Goal: Transaction & Acquisition: Purchase product/service

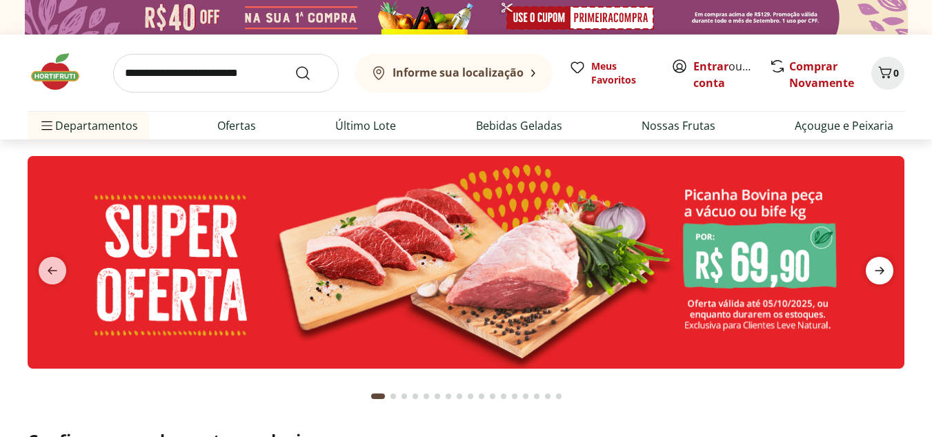
click at [882, 271] on icon "next" at bounding box center [879, 271] width 10 height 8
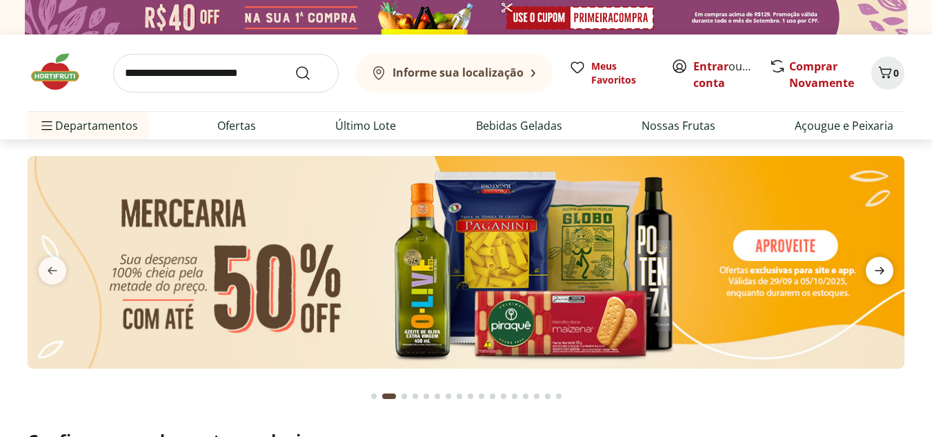
click at [883, 271] on icon "next" at bounding box center [879, 271] width 10 height 8
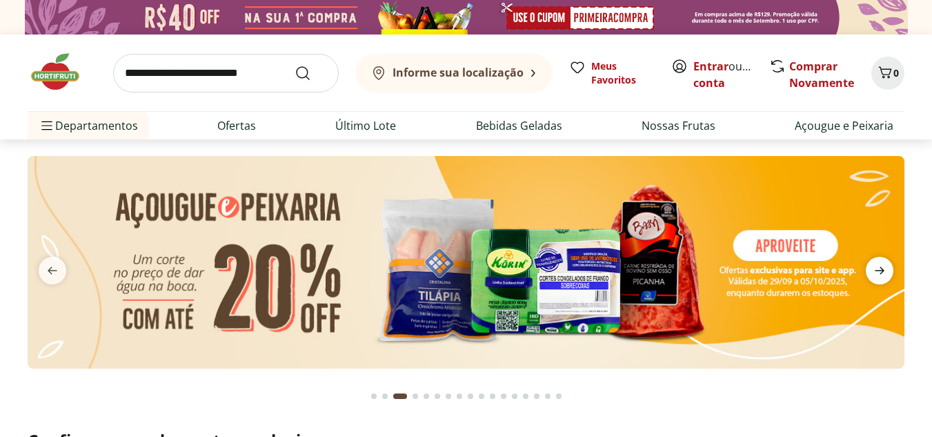
click at [884, 272] on icon "next" at bounding box center [879, 270] width 17 height 17
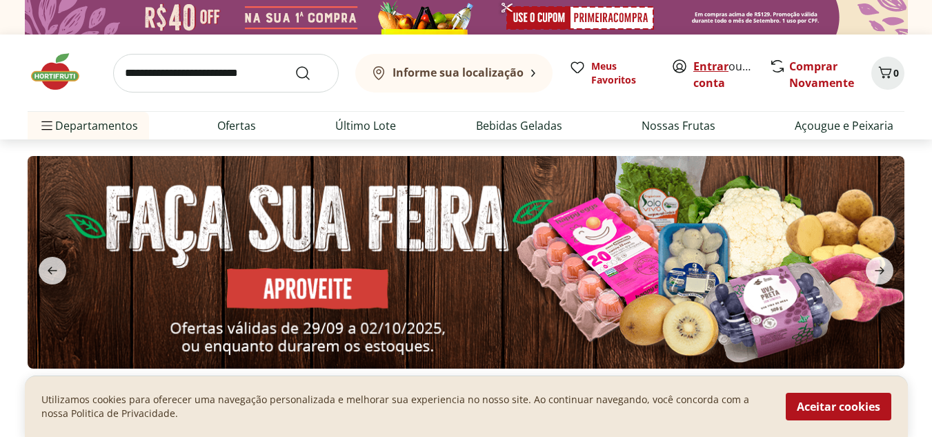
click at [708, 69] on link "Entrar" at bounding box center [710, 66] width 35 height 15
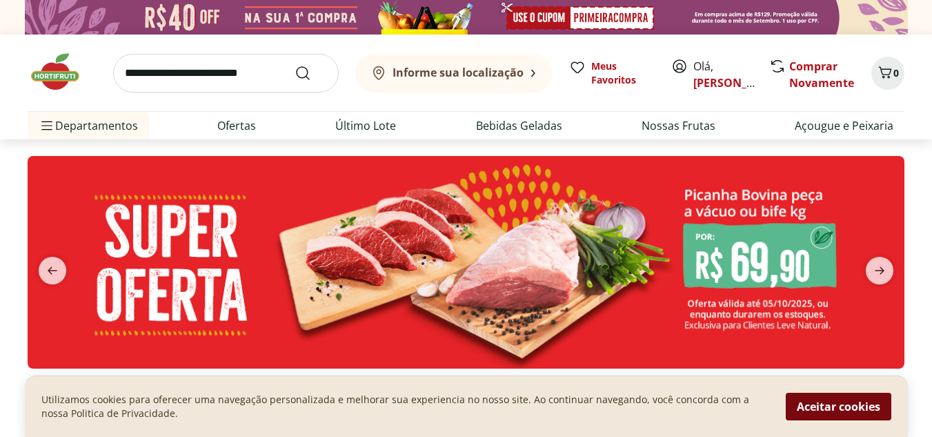
click at [821, 408] on button "Aceitar cookies" at bounding box center [838, 406] width 106 height 28
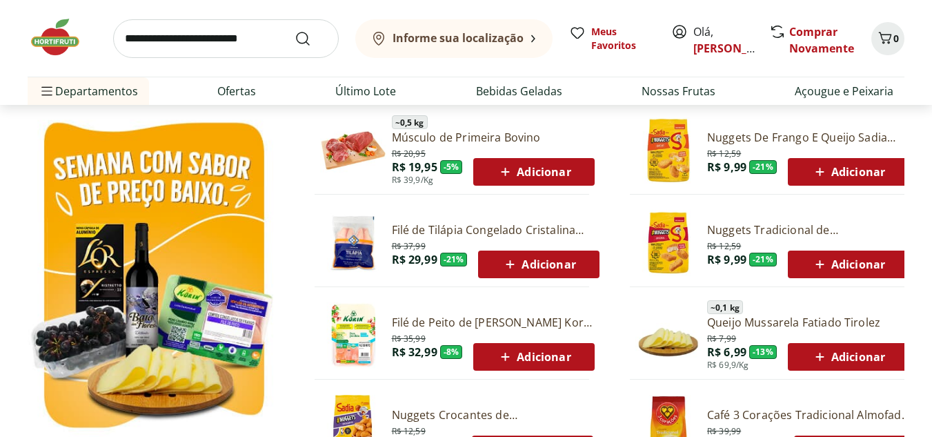
scroll to position [621, 0]
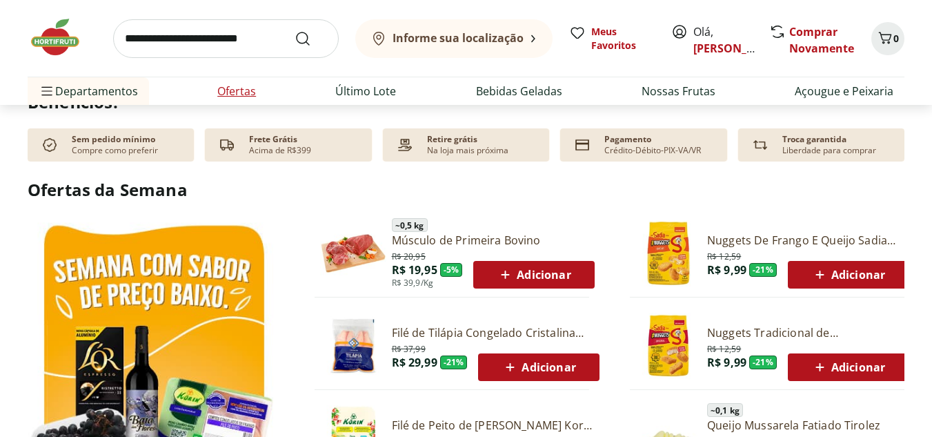
click at [262, 88] on li "Ofertas" at bounding box center [236, 91] width 61 height 28
click at [247, 86] on link "Ofertas" at bounding box center [236, 91] width 39 height 17
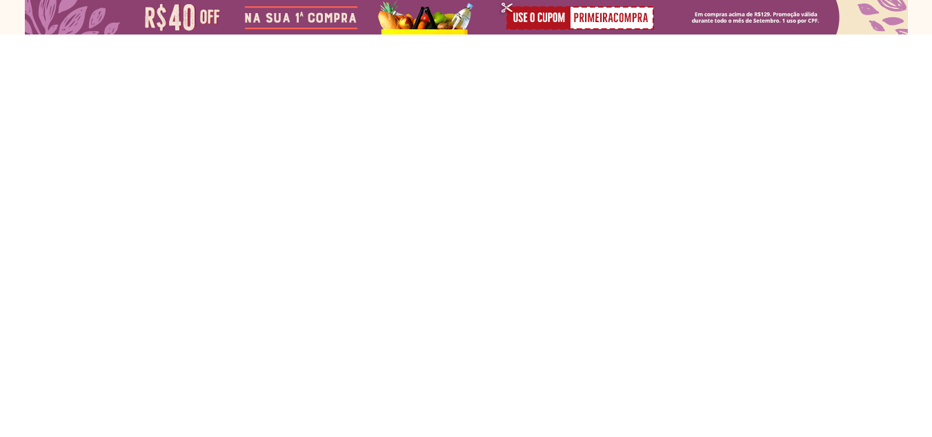
select select "**********"
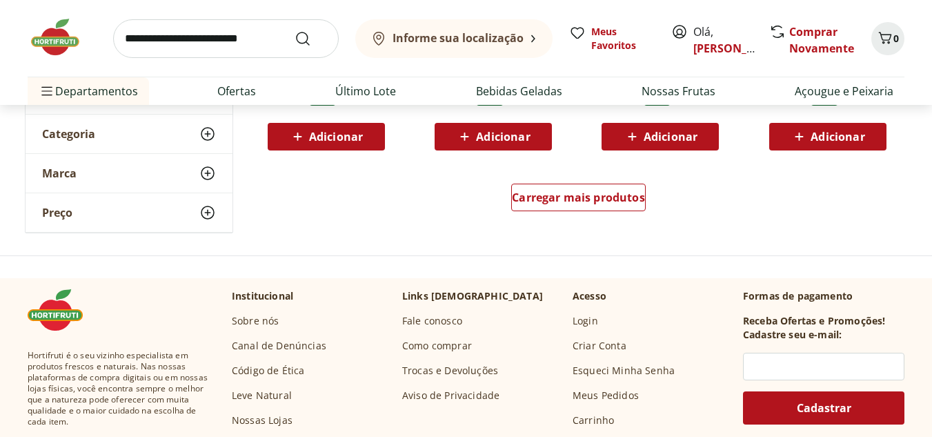
scroll to position [1034, 0]
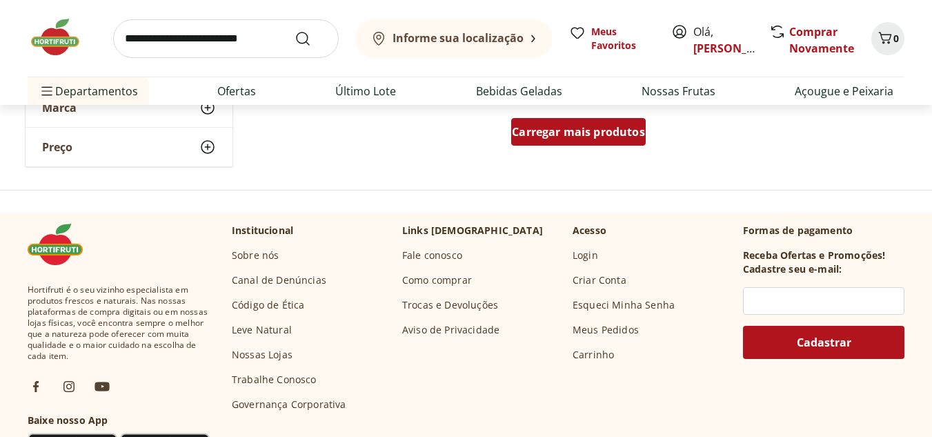
click at [566, 143] on div "Carregar mais produtos" at bounding box center [578, 132] width 134 height 28
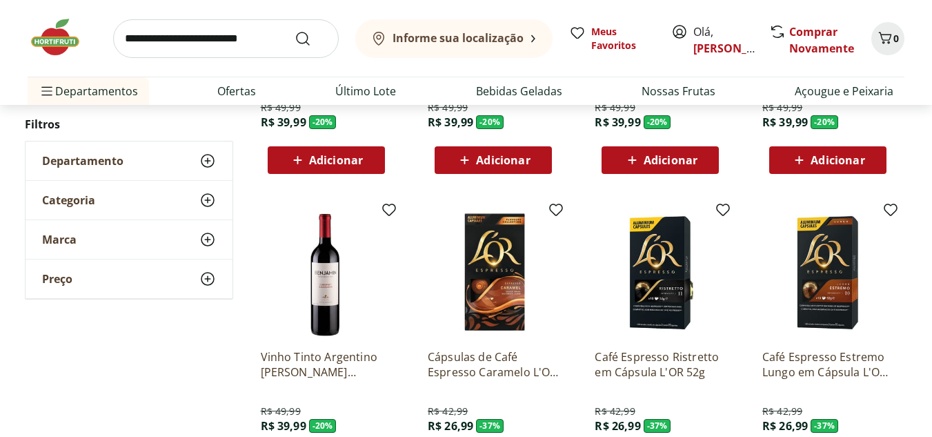
scroll to position [1655, 0]
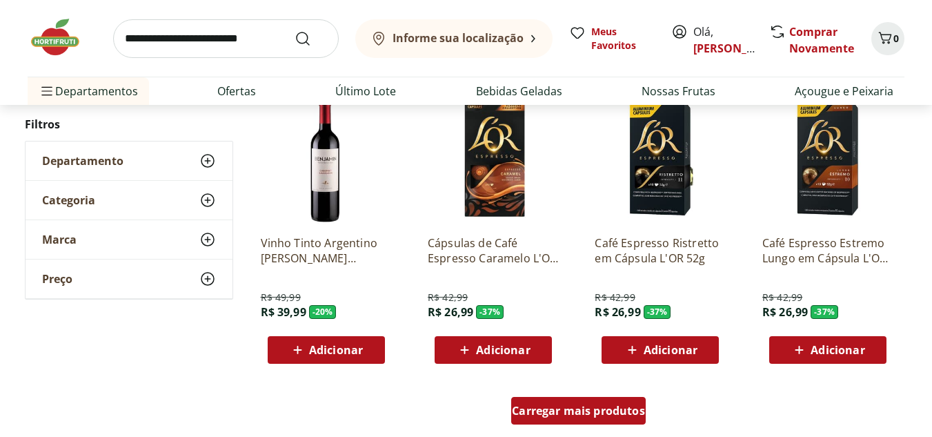
click at [592, 405] on span "Carregar mais produtos" at bounding box center [578, 410] width 133 height 11
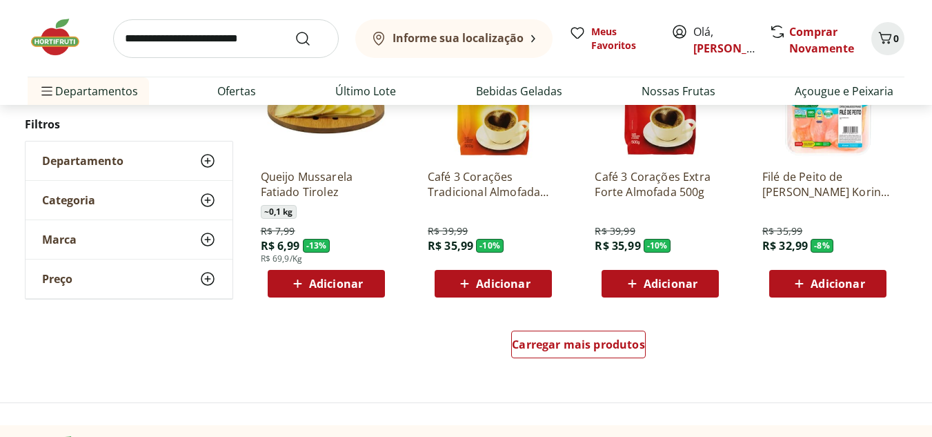
scroll to position [2689, 0]
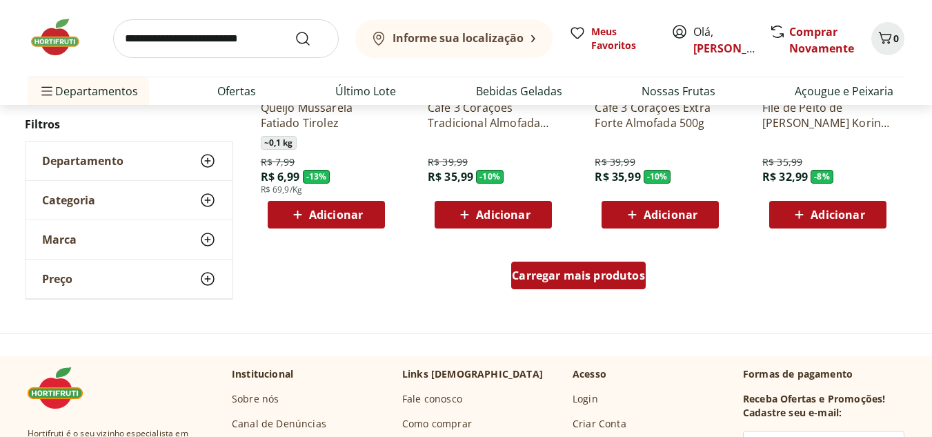
drag, startPoint x: 599, startPoint y: 297, endPoint x: 606, endPoint y: 281, distance: 17.9
click at [601, 296] on div "Carregar mais produtos" at bounding box center [578, 278] width 669 height 66
click at [605, 281] on span "Carregar mais produtos" at bounding box center [578, 275] width 133 height 11
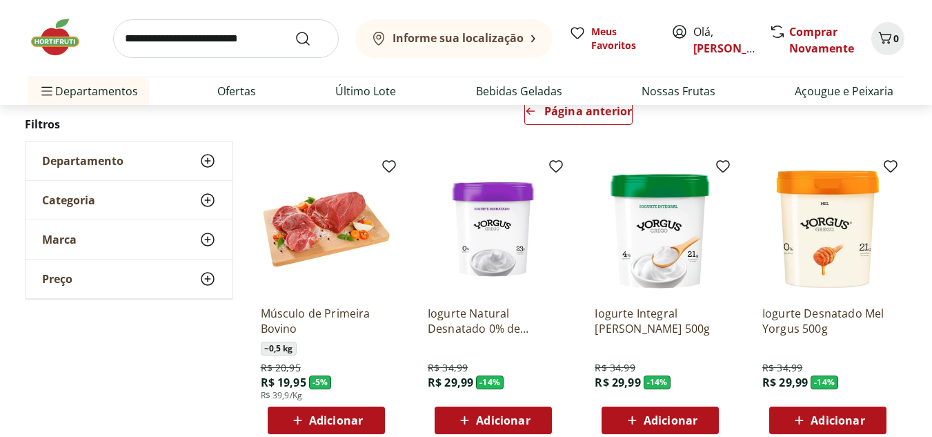
scroll to position [270, 0]
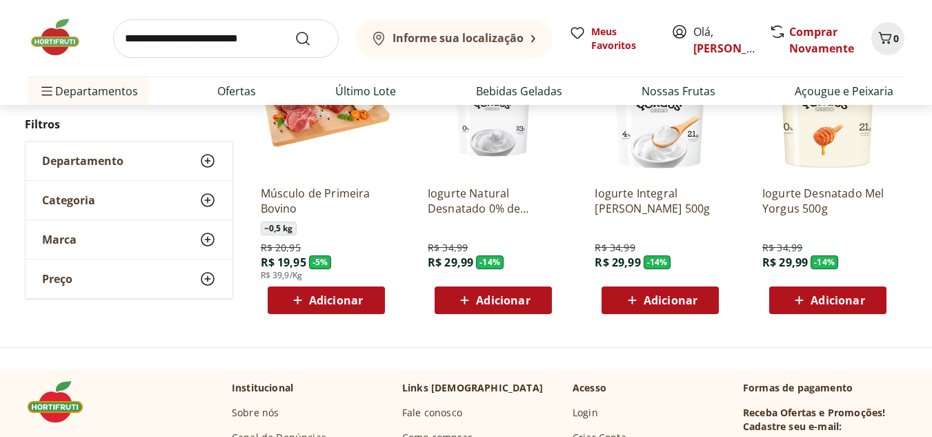
click at [40, 48] on img at bounding box center [62, 37] width 69 height 41
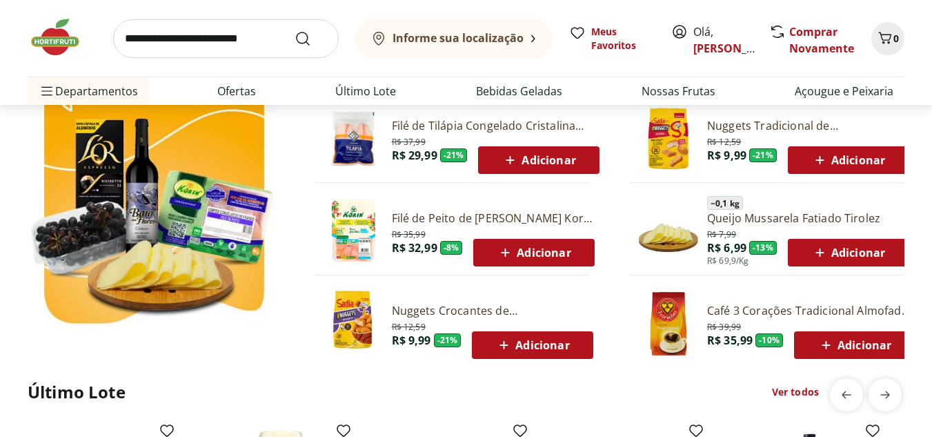
scroll to position [1103, 0]
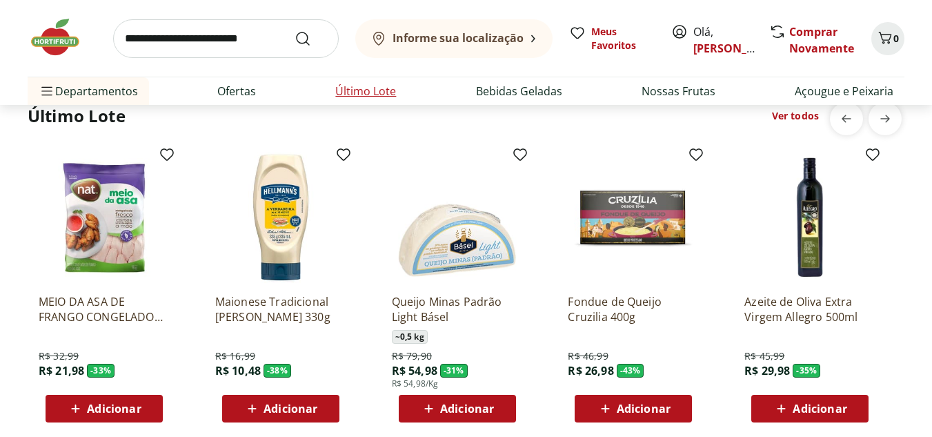
click at [355, 92] on link "Último Lote" at bounding box center [365, 91] width 61 height 17
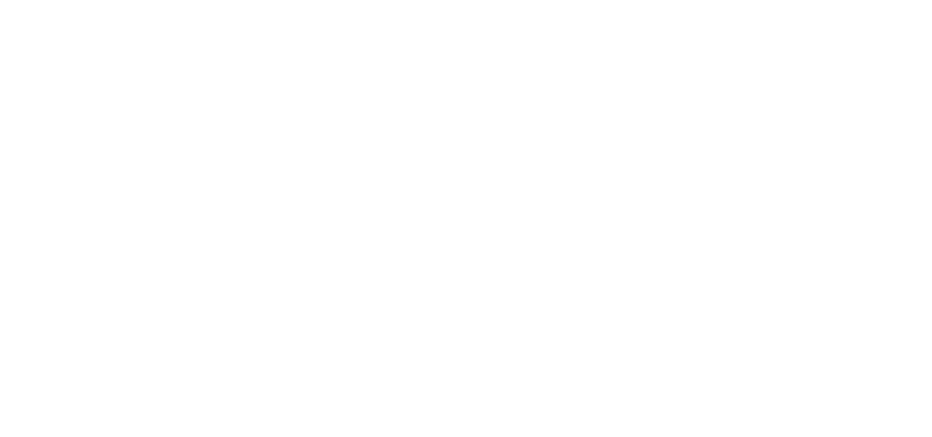
select select "**********"
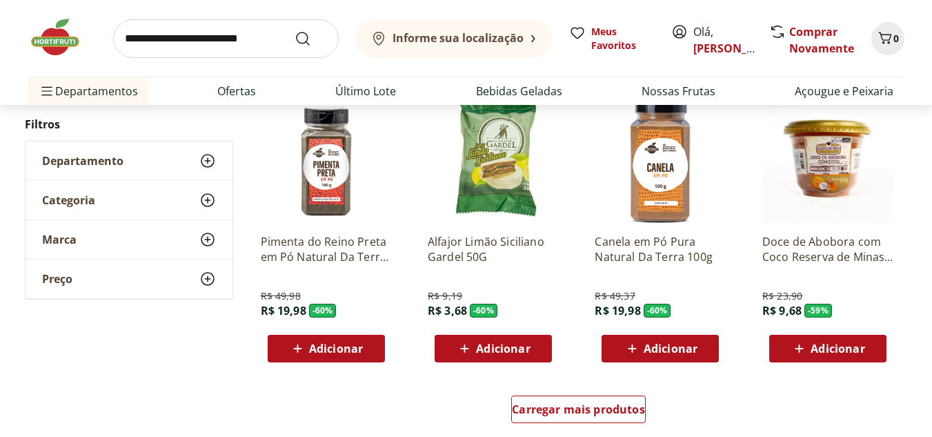
scroll to position [759, 0]
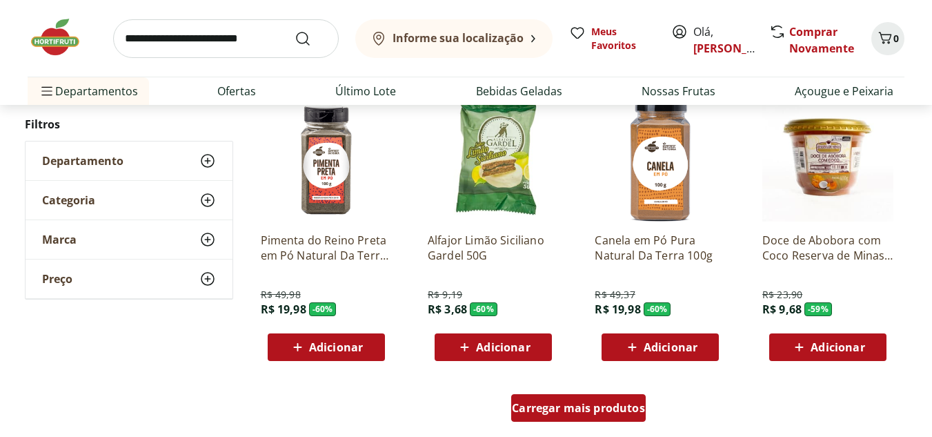
click at [599, 404] on span "Carregar mais produtos" at bounding box center [578, 407] width 133 height 11
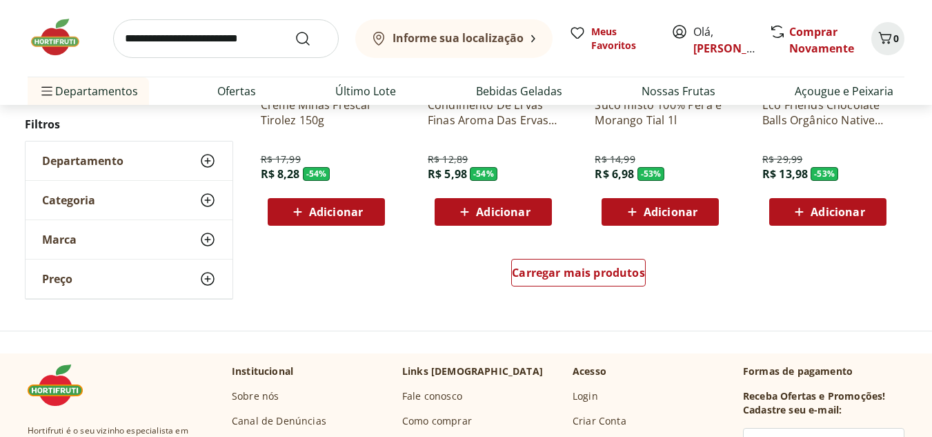
scroll to position [1931, 0]
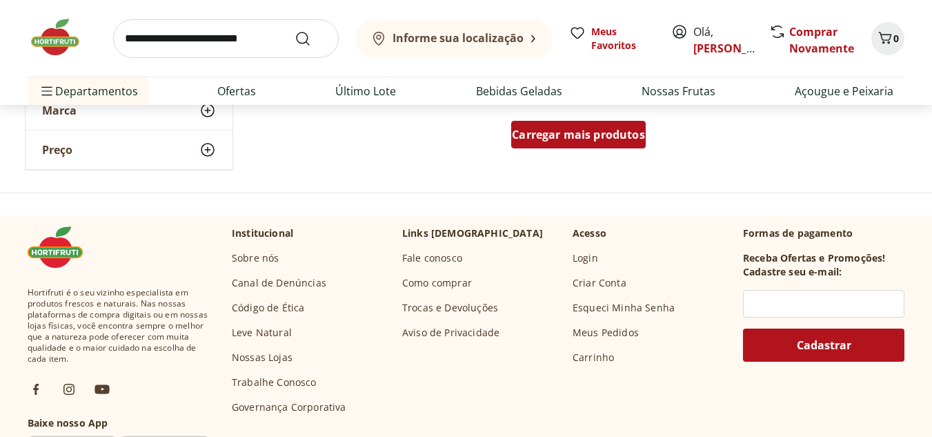
click at [579, 140] on span "Carregar mais produtos" at bounding box center [578, 134] width 133 height 11
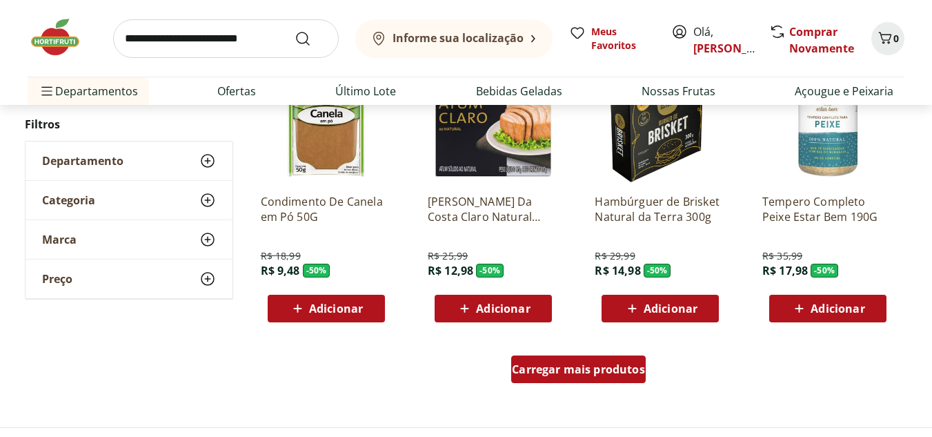
scroll to position [2620, 0]
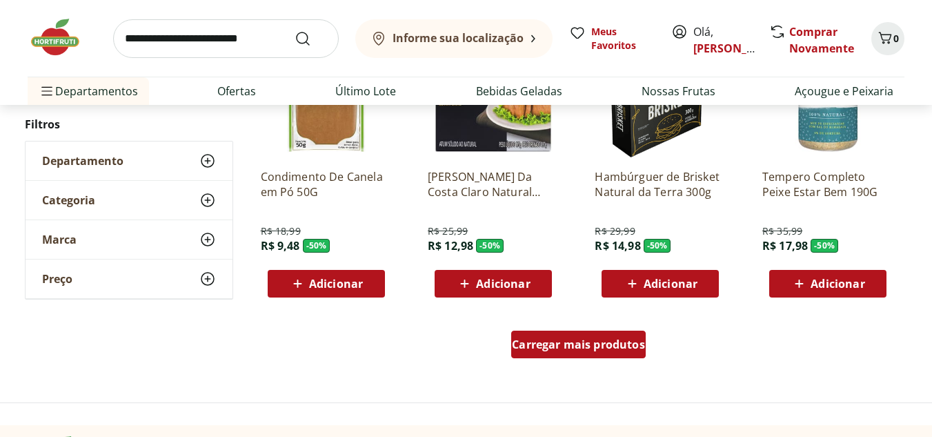
click at [600, 341] on span "Carregar mais produtos" at bounding box center [578, 344] width 133 height 11
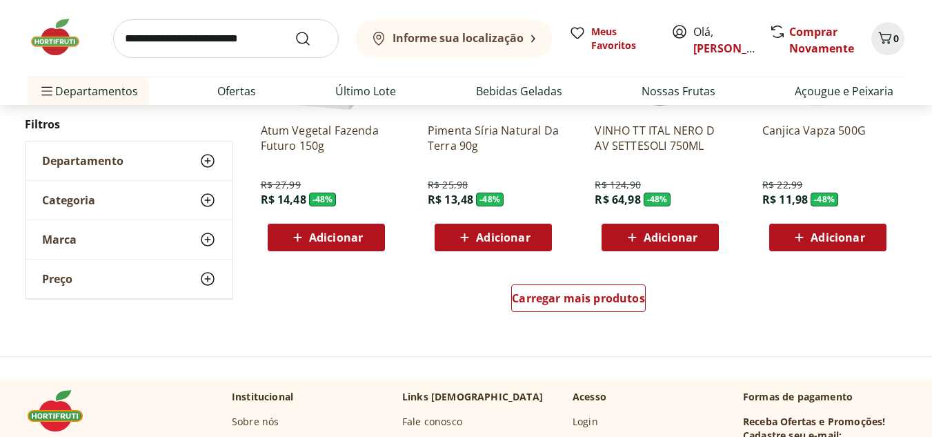
scroll to position [3586, 0]
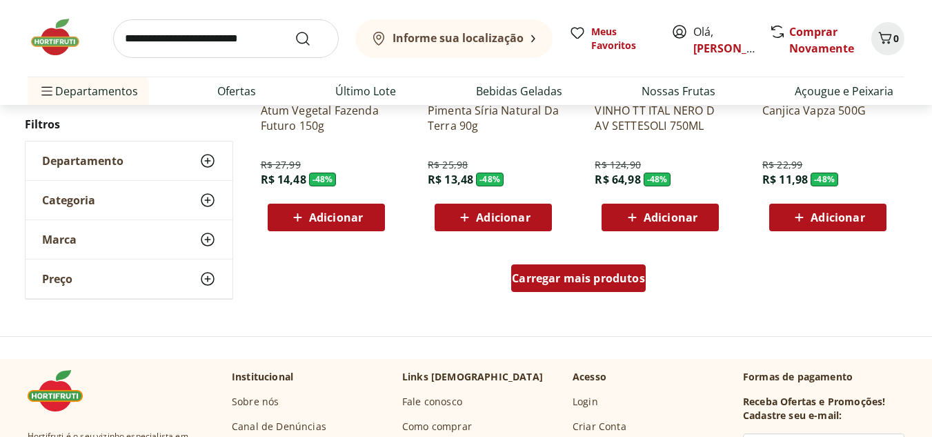
click at [576, 286] on div "Carregar mais produtos" at bounding box center [578, 278] width 134 height 28
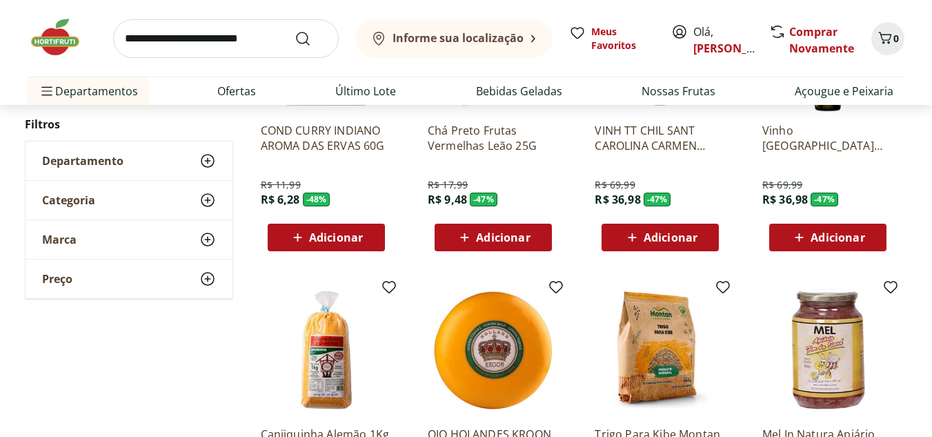
scroll to position [4344, 0]
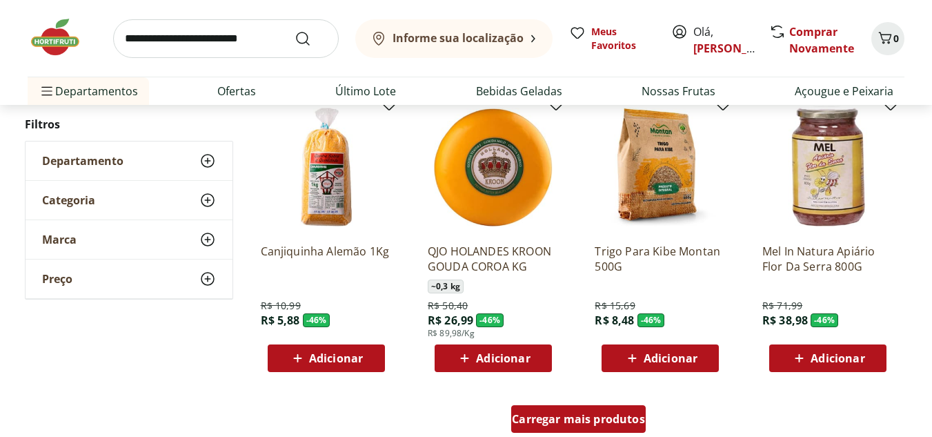
click at [592, 418] on span "Carregar mais produtos" at bounding box center [578, 418] width 133 height 11
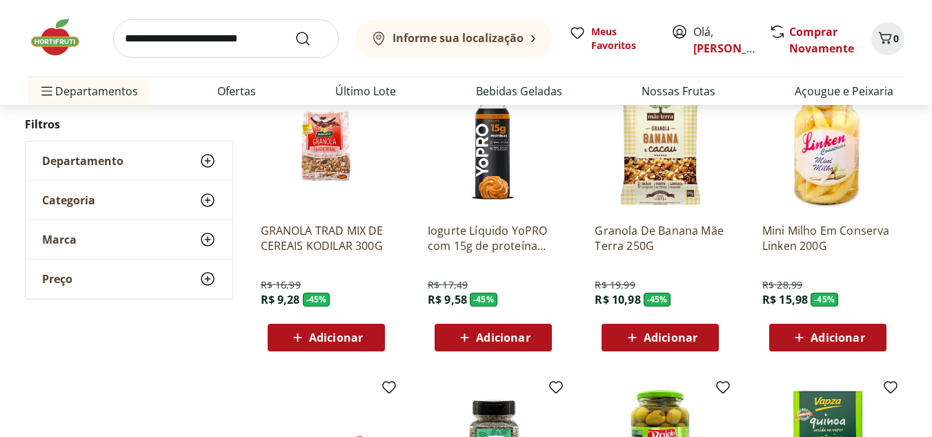
scroll to position [5034, 0]
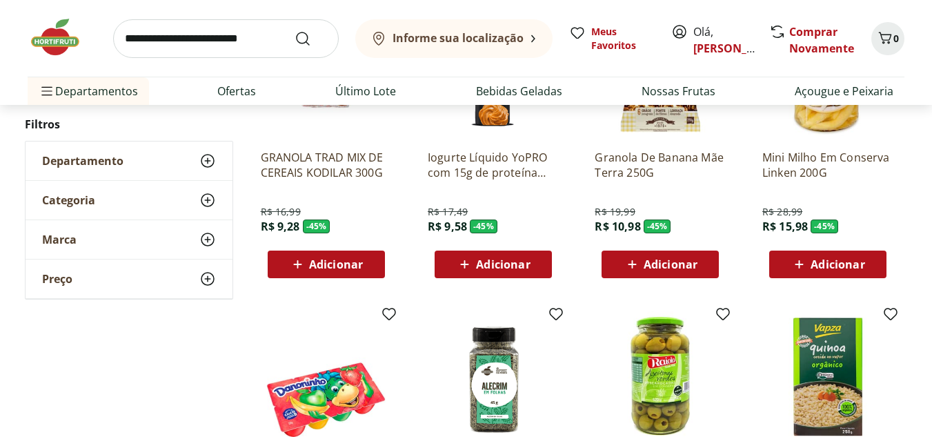
click at [70, 39] on img at bounding box center [62, 37] width 69 height 41
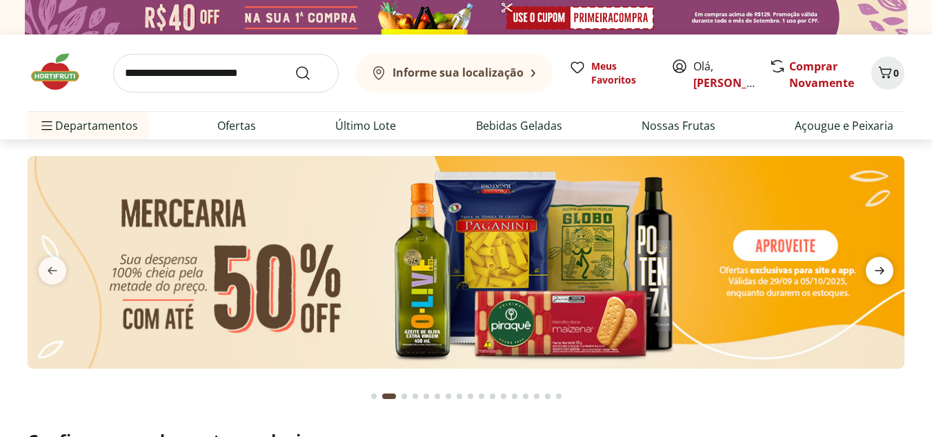
click at [879, 275] on icon "next" at bounding box center [879, 270] width 17 height 17
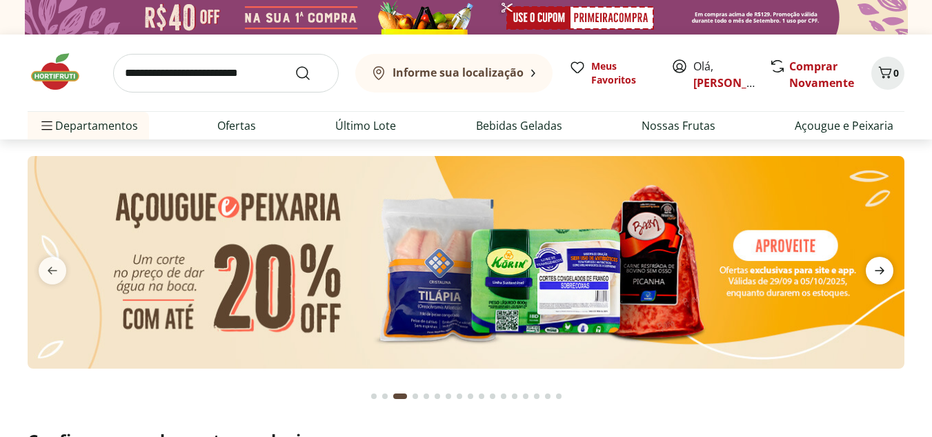
click at [879, 275] on icon "next" at bounding box center [879, 270] width 17 height 17
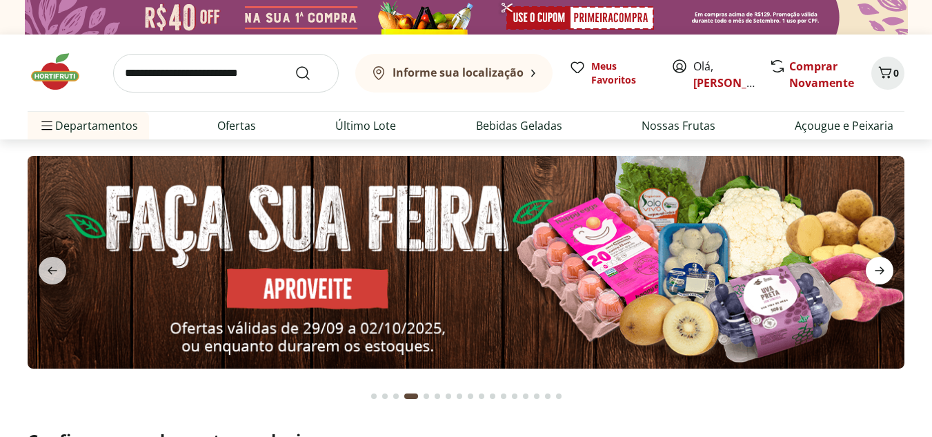
click at [879, 275] on icon "next" at bounding box center [879, 270] width 17 height 17
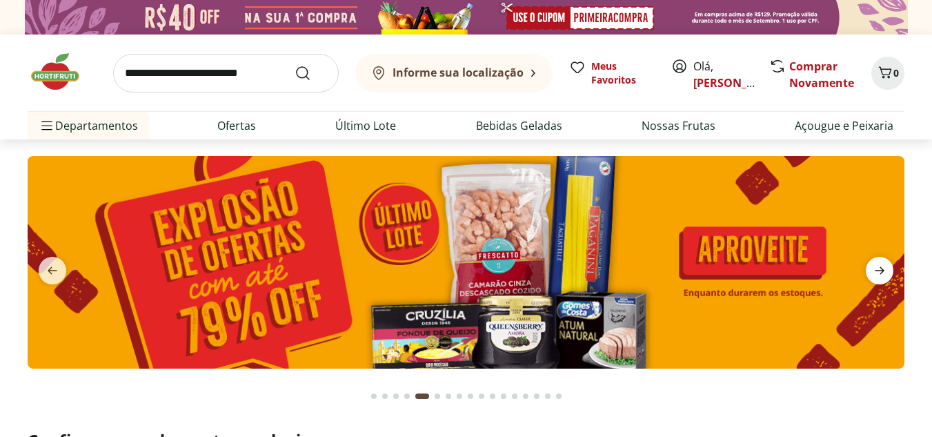
click at [879, 275] on icon "next" at bounding box center [879, 270] width 17 height 17
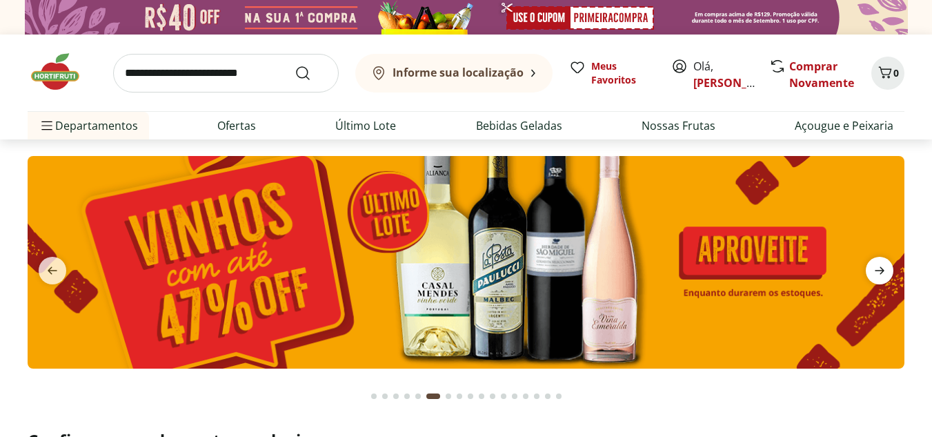
click at [879, 275] on icon "next" at bounding box center [879, 270] width 17 height 17
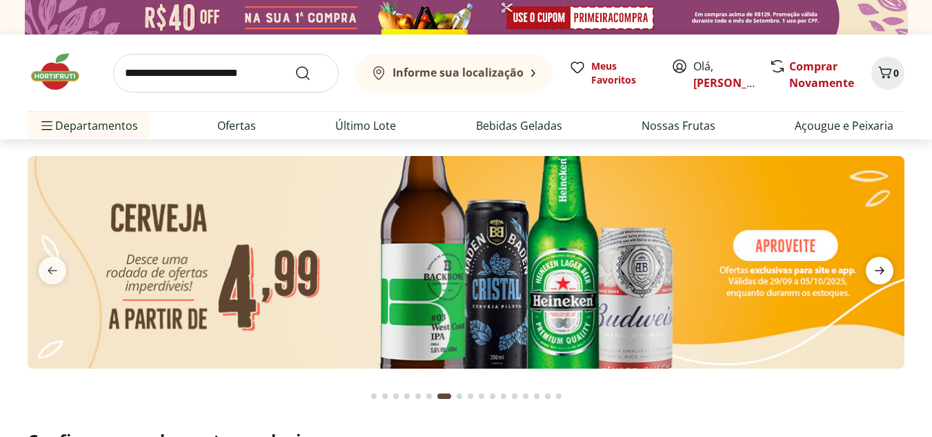
click at [879, 275] on icon "next" at bounding box center [879, 270] width 17 height 17
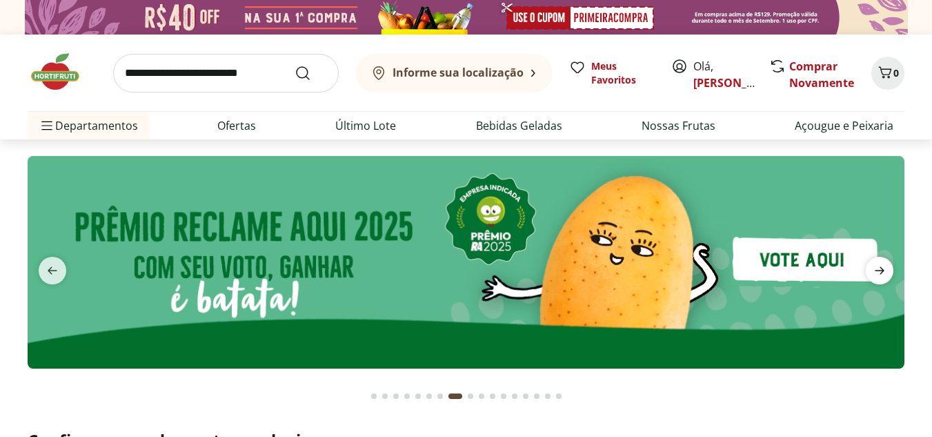
click at [879, 275] on icon "next" at bounding box center [879, 270] width 17 height 17
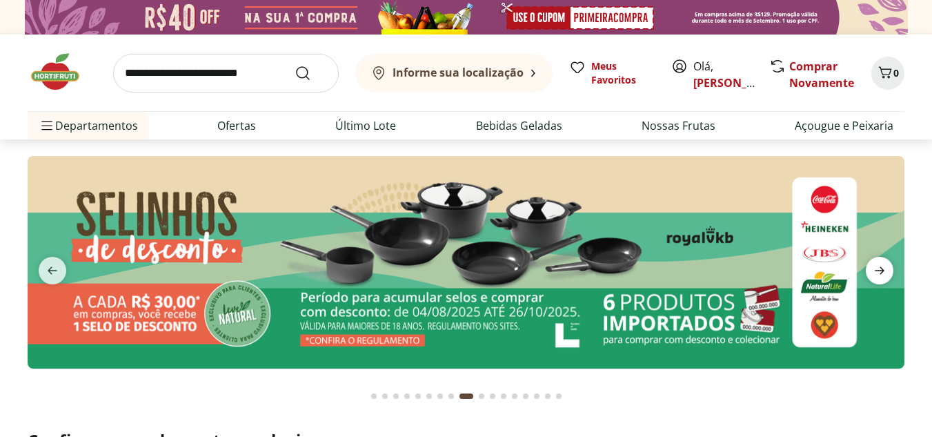
click at [879, 275] on icon "next" at bounding box center [879, 270] width 17 height 17
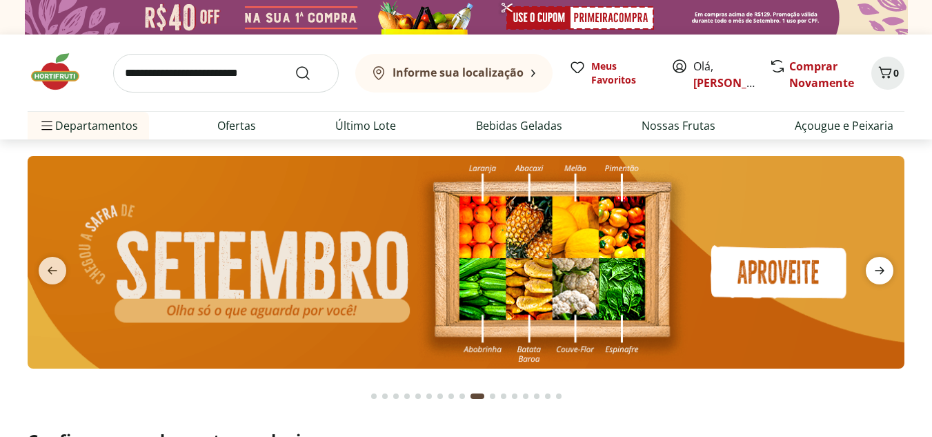
click at [879, 275] on icon "next" at bounding box center [879, 270] width 17 height 17
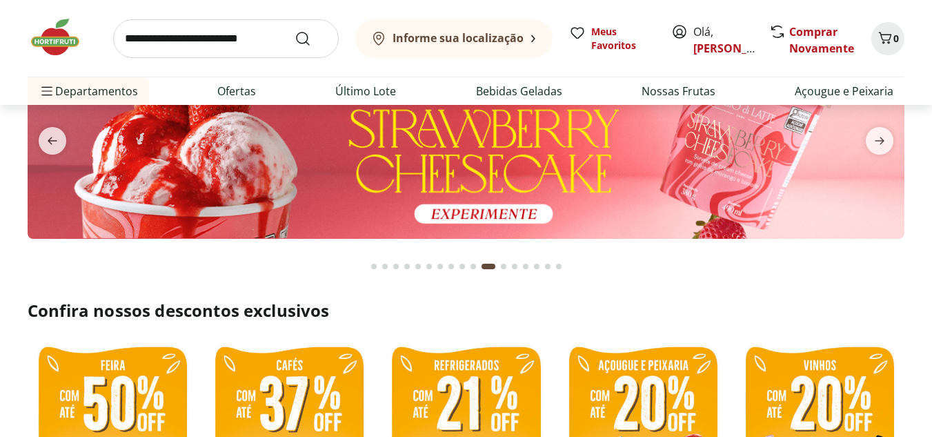
scroll to position [69, 0]
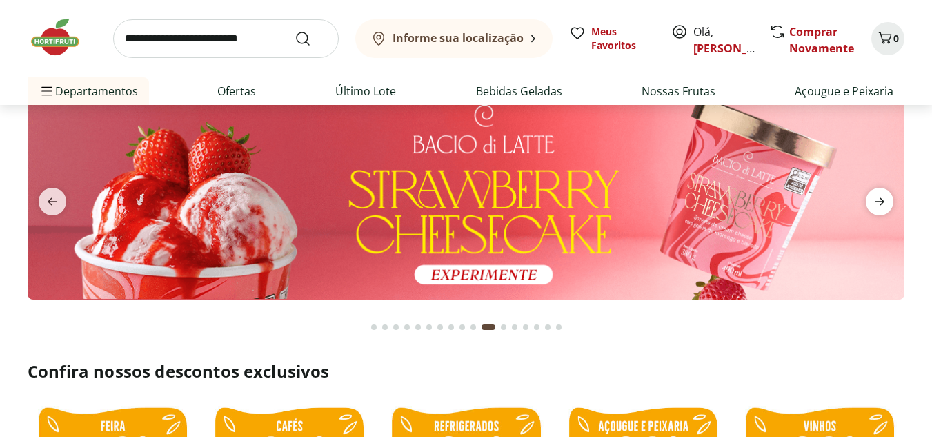
click at [883, 204] on icon "next" at bounding box center [879, 201] width 17 height 17
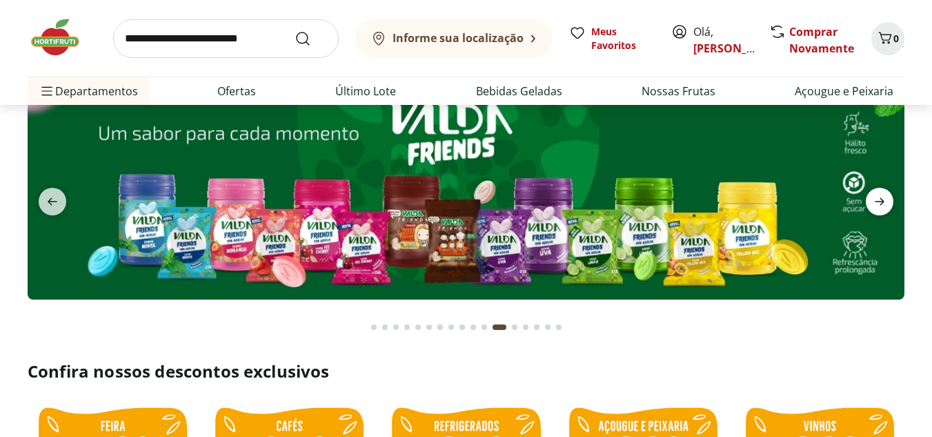
click at [883, 206] on icon "next" at bounding box center [879, 201] width 17 height 17
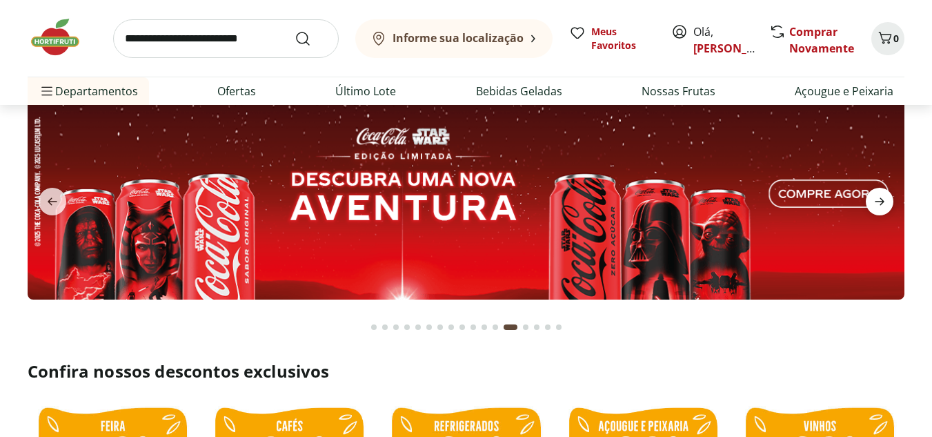
click at [883, 207] on icon "next" at bounding box center [879, 201] width 17 height 17
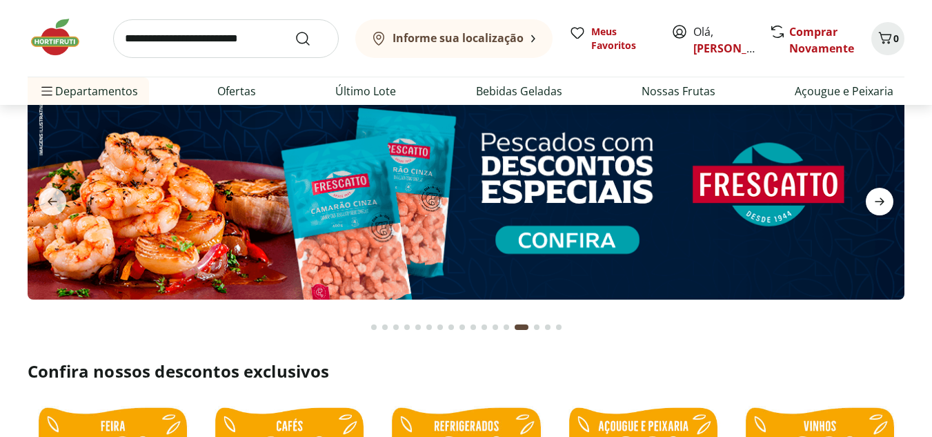
click at [883, 207] on icon "next" at bounding box center [879, 201] width 17 height 17
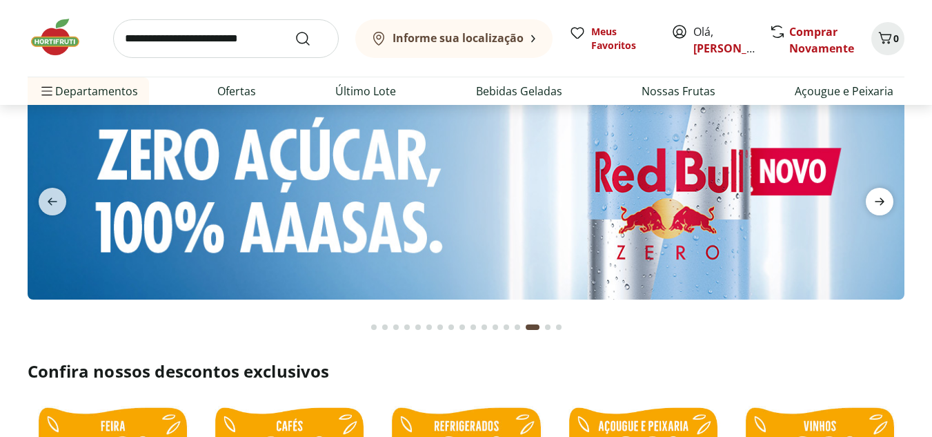
click at [883, 207] on icon "next" at bounding box center [879, 201] width 17 height 17
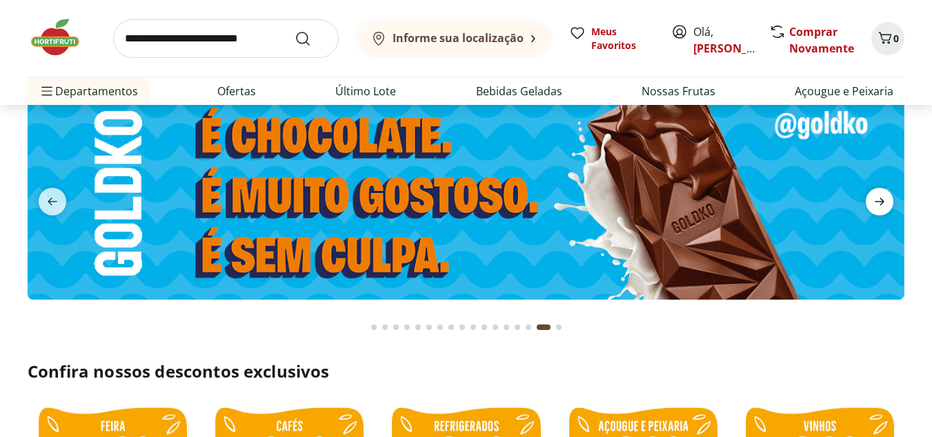
click at [883, 207] on icon "next" at bounding box center [879, 201] width 17 height 17
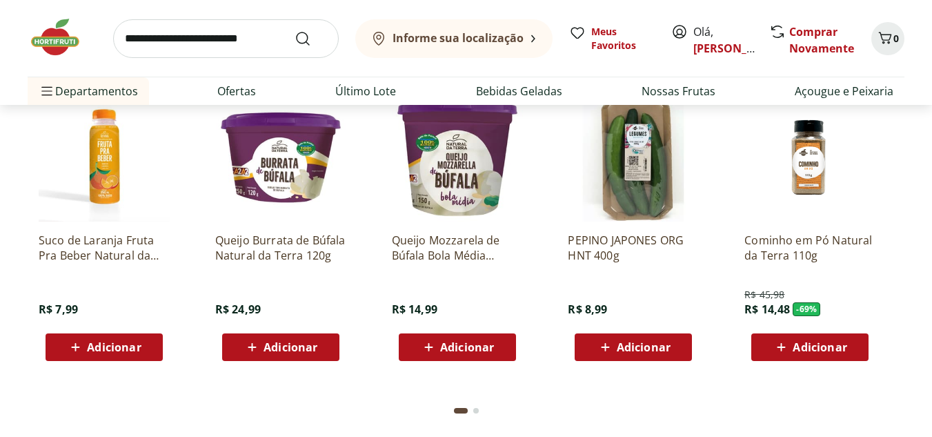
scroll to position [2896, 0]
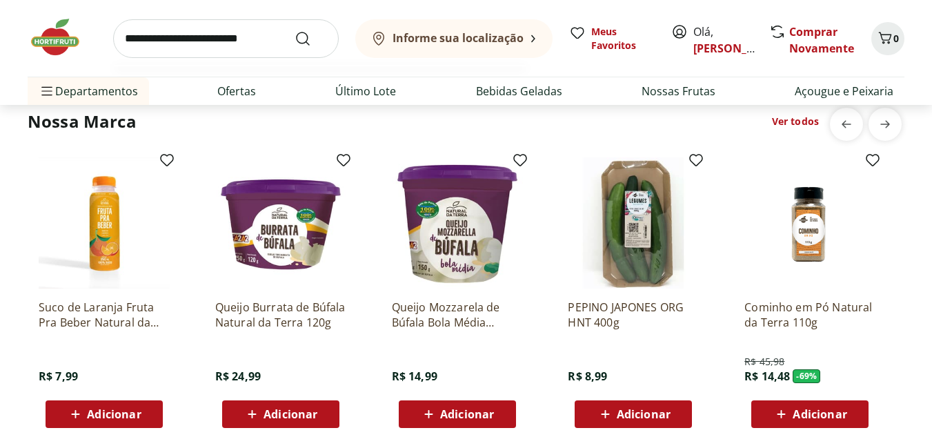
click at [188, 32] on input "search" at bounding box center [225, 38] width 225 height 39
type input "****"
click at [294, 30] on button "Submit Search" at bounding box center [310, 38] width 33 height 17
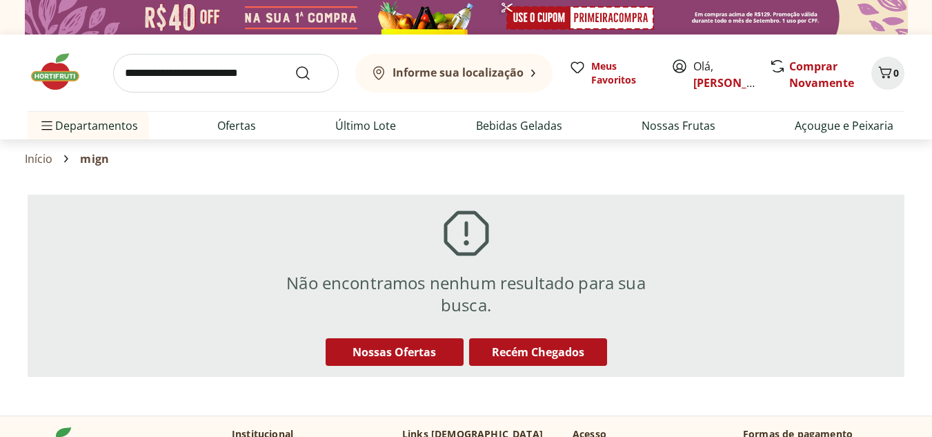
click at [226, 72] on input "search" at bounding box center [225, 73] width 225 height 39
type input "****"
click at [294, 65] on button "Submit Search" at bounding box center [310, 73] width 33 height 17
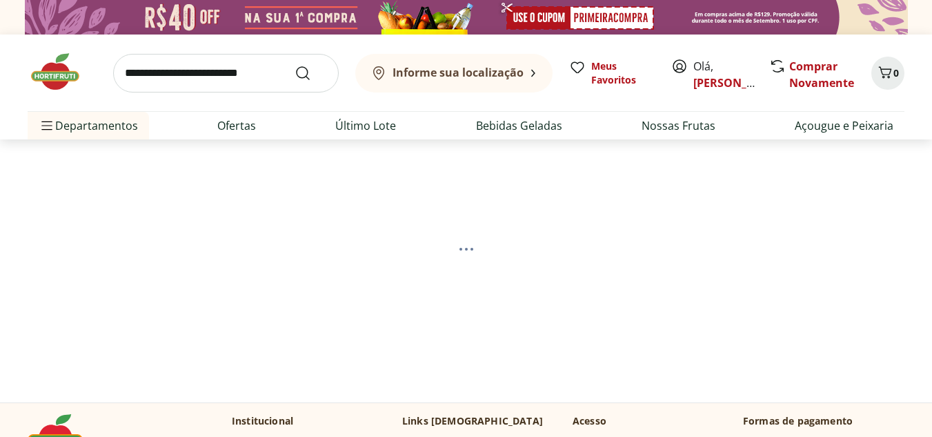
select select "**********"
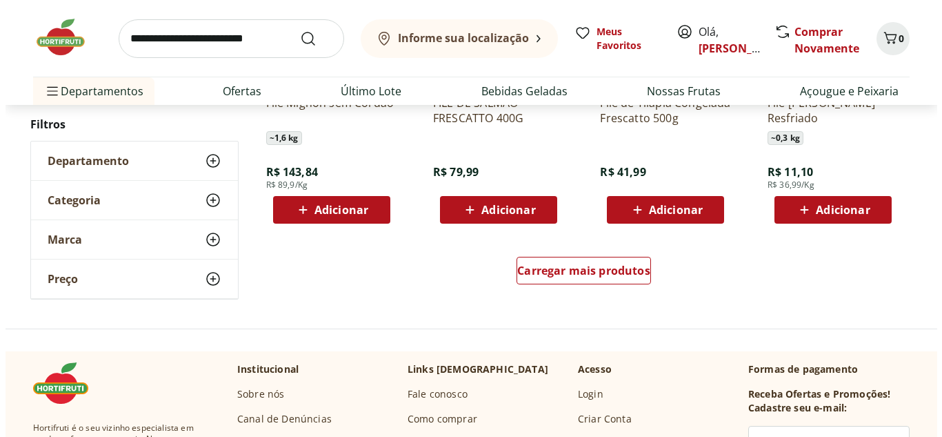
scroll to position [965, 0]
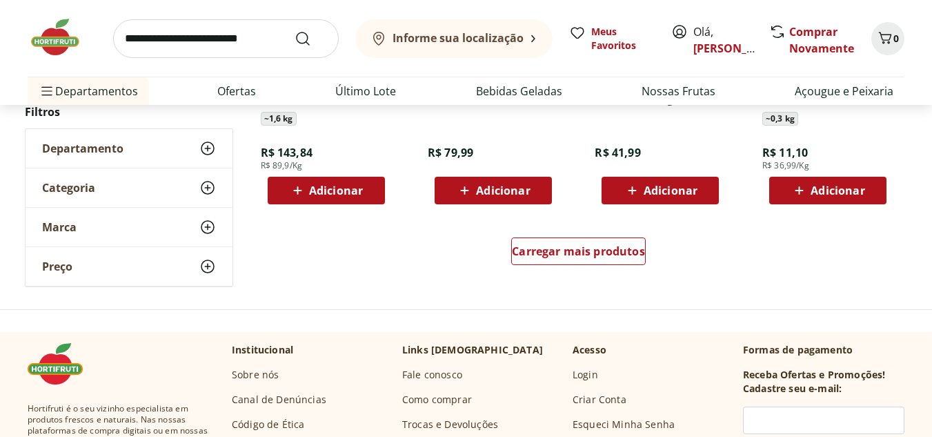
click at [337, 189] on span "Adicionar" at bounding box center [336, 190] width 54 height 11
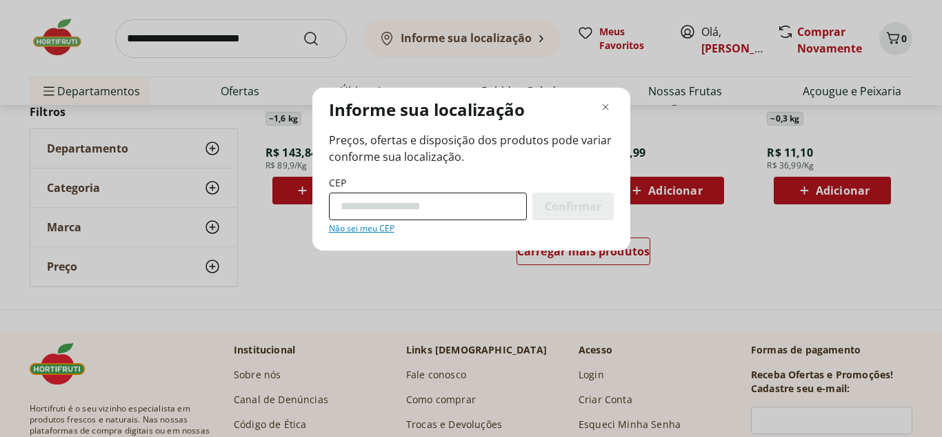
click at [475, 198] on input "CEP" at bounding box center [428, 206] width 198 height 28
type input "*********"
click at [532, 192] on button "Confirmar" at bounding box center [572, 206] width 81 height 28
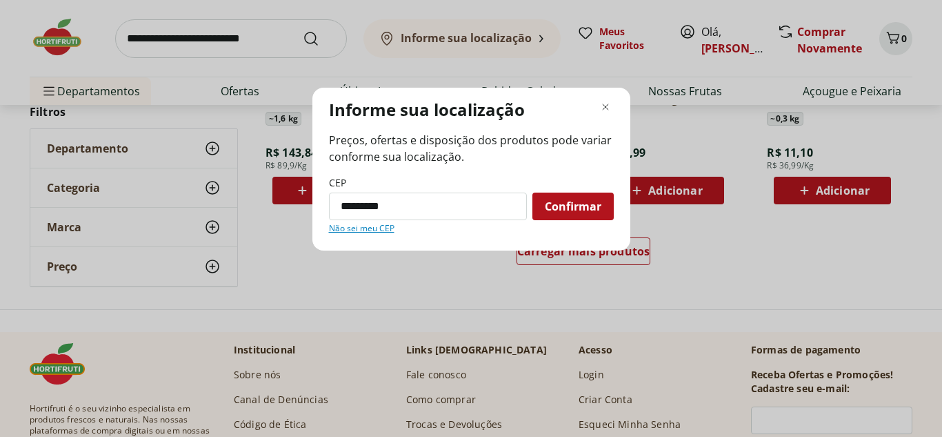
click at [549, 212] on span "Confirmar" at bounding box center [573, 206] width 57 height 11
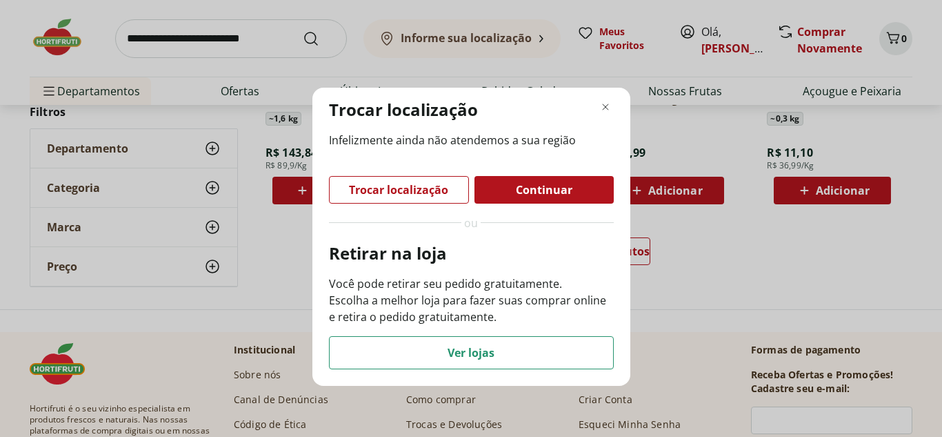
click at [433, 193] on span "Trocar localização" at bounding box center [398, 189] width 99 height 11
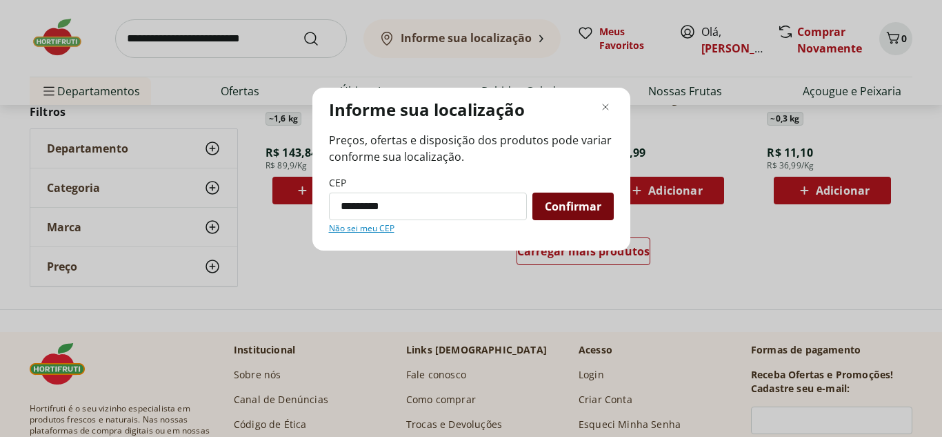
type input "*********"
click at [557, 208] on span "Confirmar" at bounding box center [573, 206] width 57 height 11
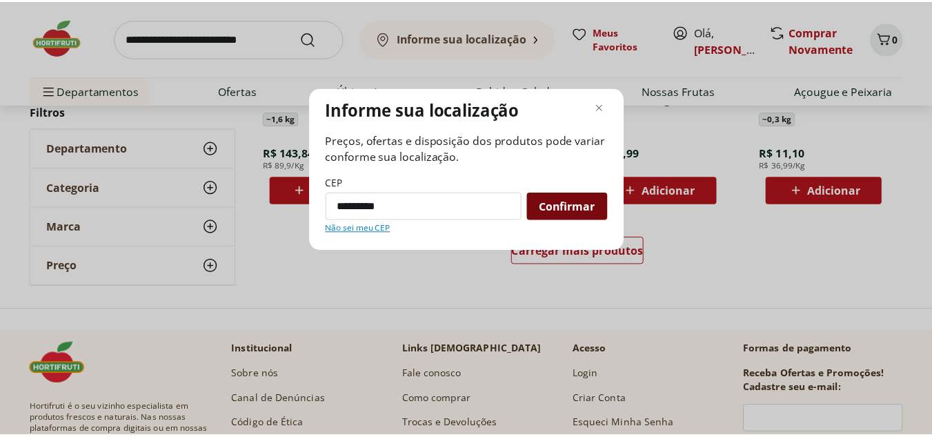
scroll to position [0, 0]
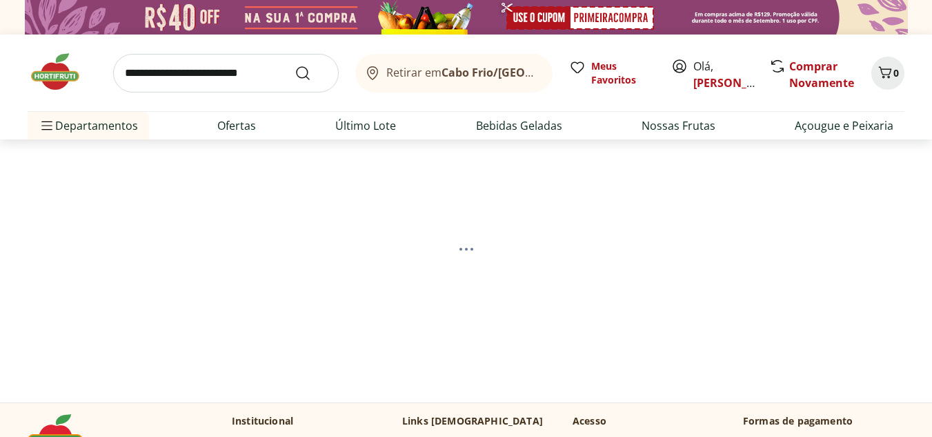
select select "**********"
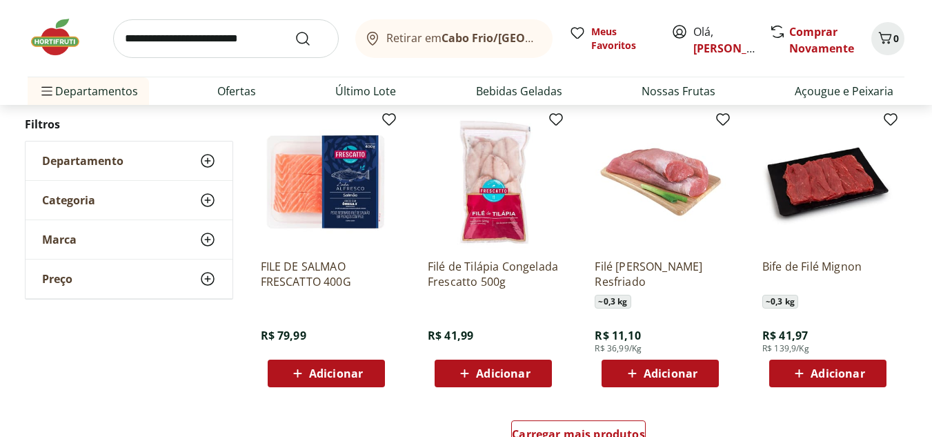
scroll to position [896, 0]
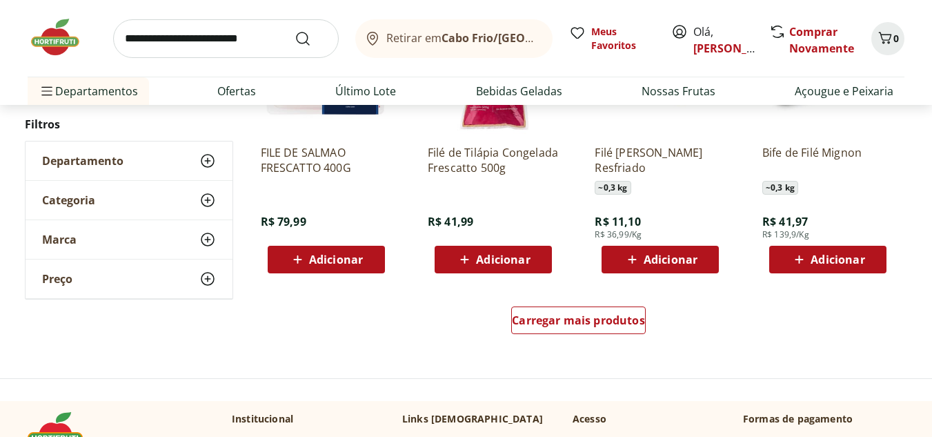
click at [358, 254] on span "Adicionar" at bounding box center [336, 259] width 54 height 11
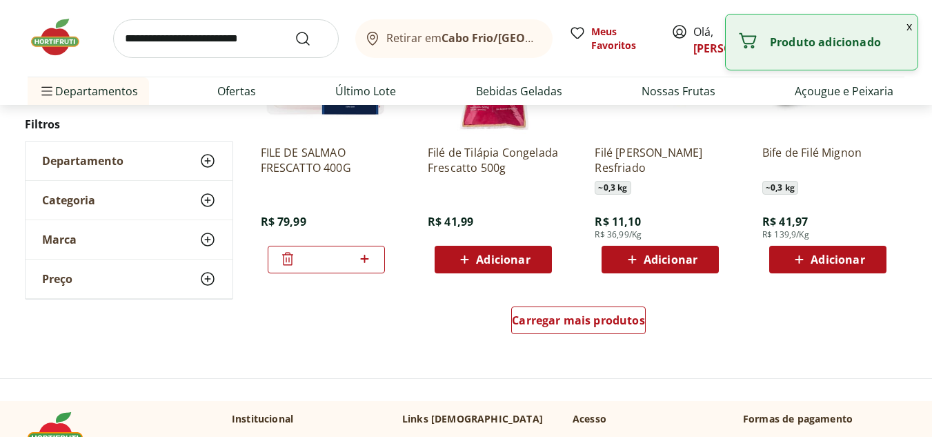
click at [370, 260] on icon at bounding box center [364, 258] width 17 height 17
type input "*"
click at [910, 23] on button "x" at bounding box center [909, 25] width 17 height 23
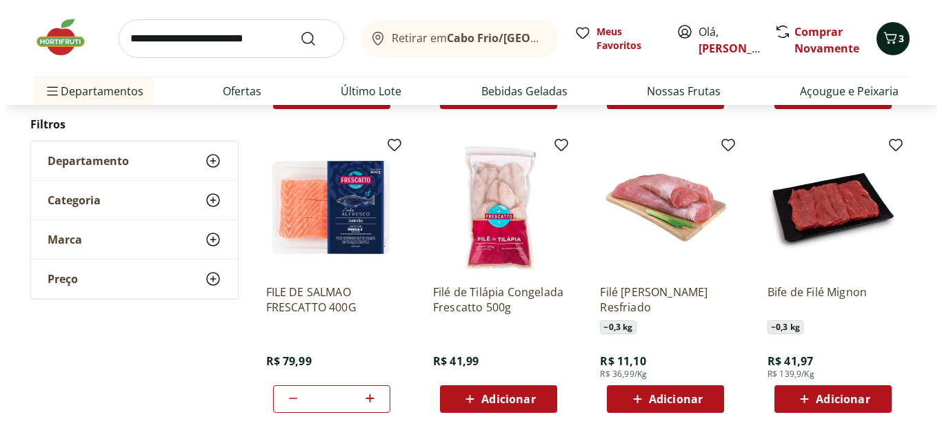
scroll to position [621, 0]
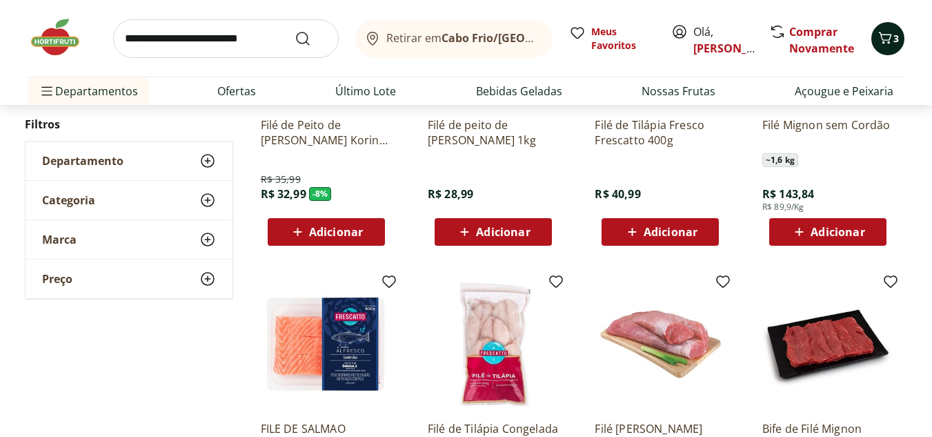
click at [889, 46] on icon "Carrinho" at bounding box center [884, 38] width 17 height 17
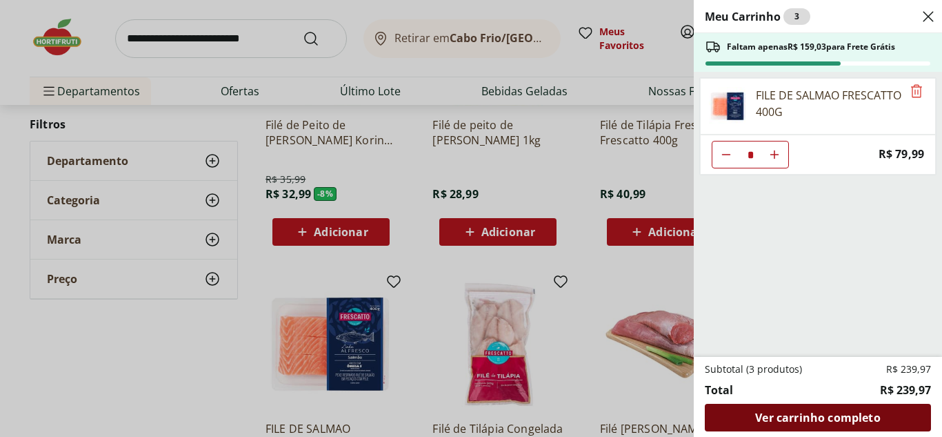
click at [809, 418] on span "Ver carrinho completo" at bounding box center [817, 417] width 125 height 11
